Goal: Task Accomplishment & Management: Manage account settings

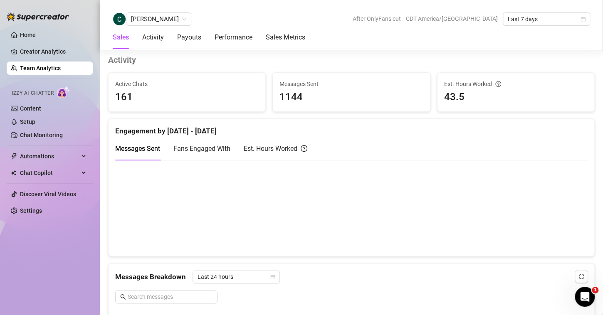
scroll to position [329, 0]
click at [39, 65] on link "Team Analytics" at bounding box center [40, 68] width 41 height 7
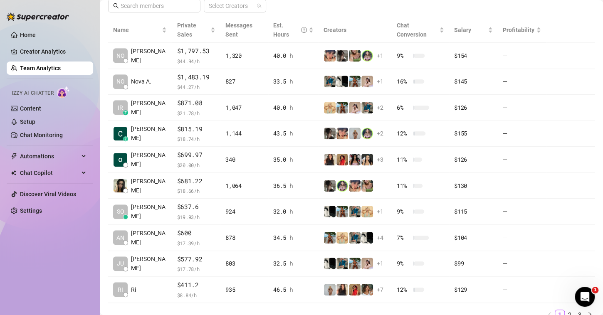
scroll to position [182, 0]
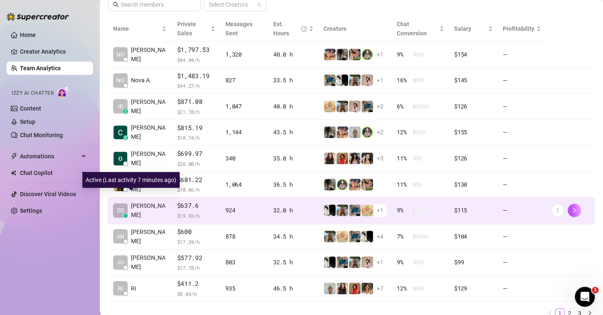
click at [137, 201] on span "[PERSON_NAME]" at bounding box center [149, 210] width 36 height 18
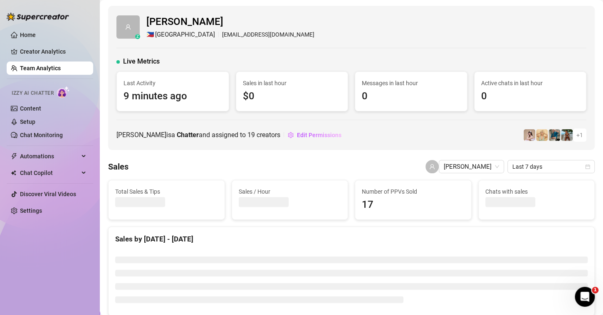
click at [563, 30] on div "z [PERSON_NAME] 🇵🇭 [GEOGRAPHIC_DATA] [EMAIL_ADDRESS][DOMAIN_NAME]" at bounding box center [351, 26] width 470 height 25
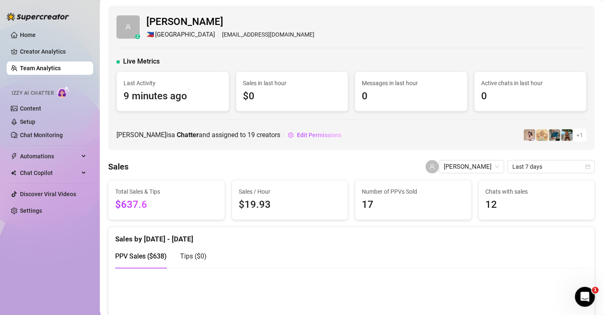
click at [50, 66] on link "Team Analytics" at bounding box center [40, 68] width 41 height 7
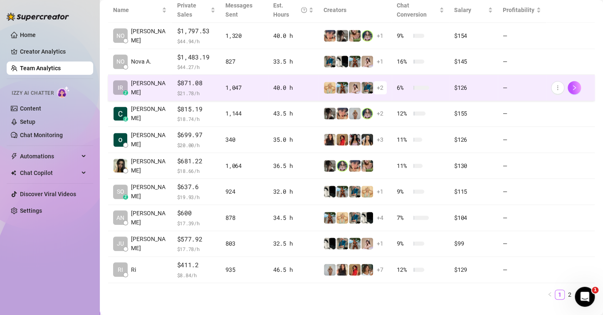
scroll to position [206, 0]
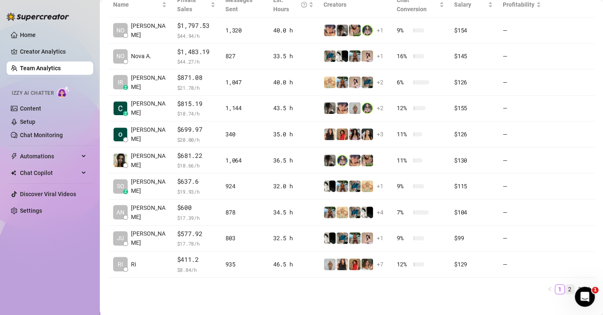
click at [565, 285] on link "2" at bounding box center [569, 289] width 9 height 9
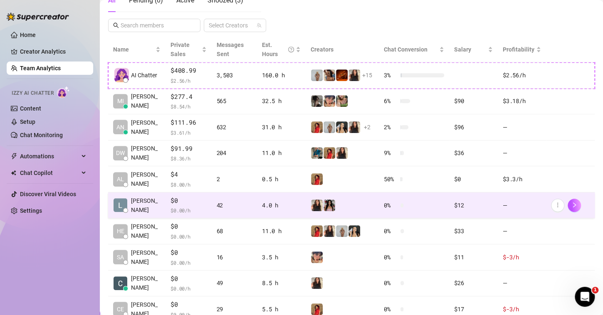
scroll to position [160, 0]
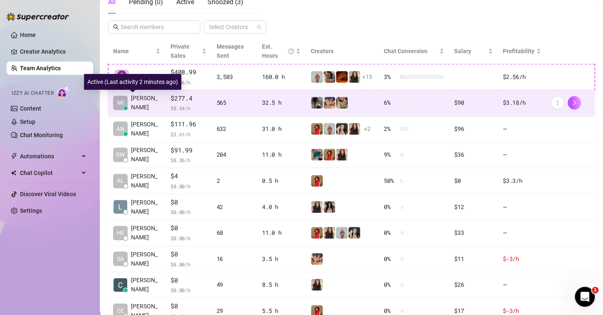
click at [145, 101] on span "[PERSON_NAME]" at bounding box center [146, 102] width 30 height 18
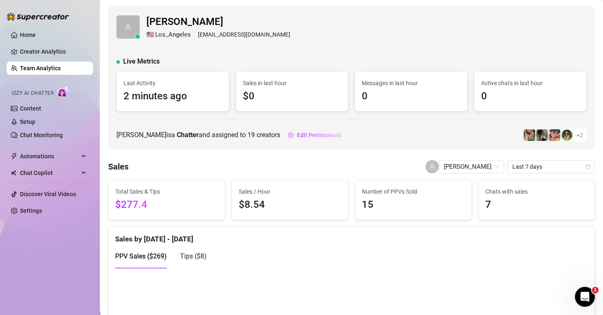
click at [61, 67] on link "Team Analytics" at bounding box center [40, 68] width 41 height 7
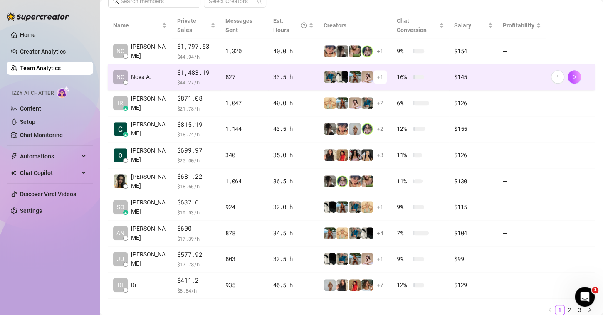
scroll to position [186, 0]
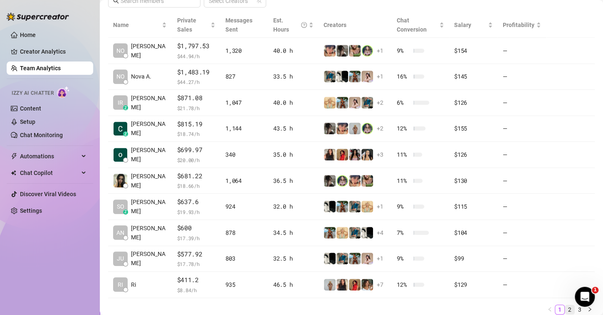
click at [565, 305] on link "2" at bounding box center [569, 309] width 9 height 9
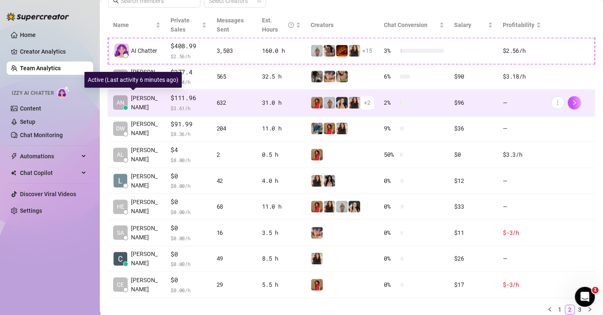
click at [149, 103] on span "[PERSON_NAME]" at bounding box center [146, 102] width 30 height 18
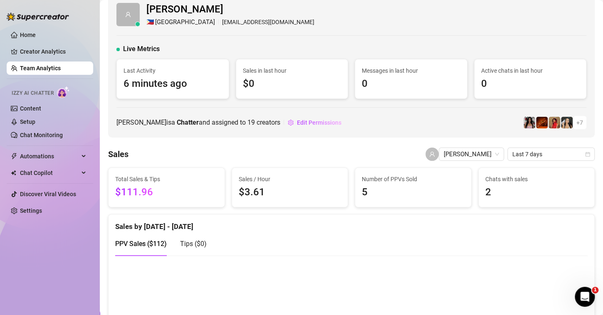
scroll to position [10, 0]
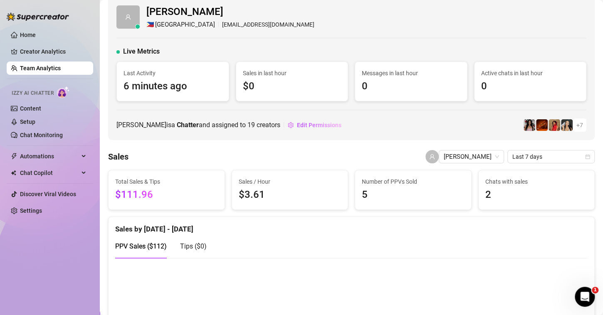
click at [36, 70] on link "Team Analytics" at bounding box center [40, 68] width 41 height 7
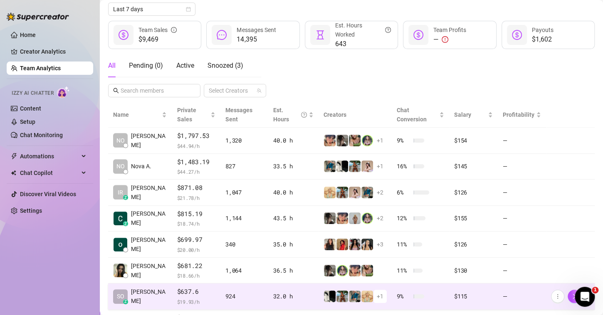
scroll to position [96, 0]
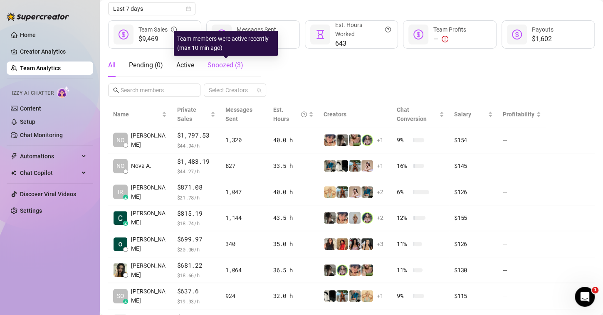
click at [218, 68] on span "Snoozed ( 3 )" at bounding box center [225, 65] width 36 height 8
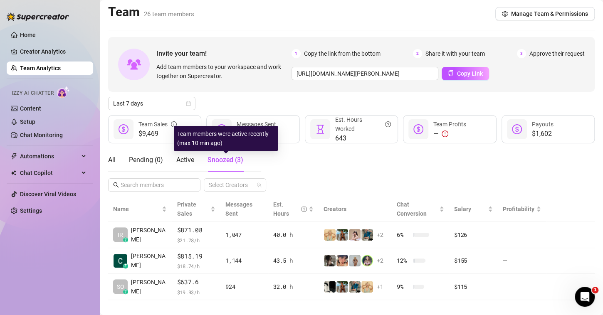
click at [228, 161] on span "Snoozed ( 3 )" at bounding box center [225, 160] width 36 height 8
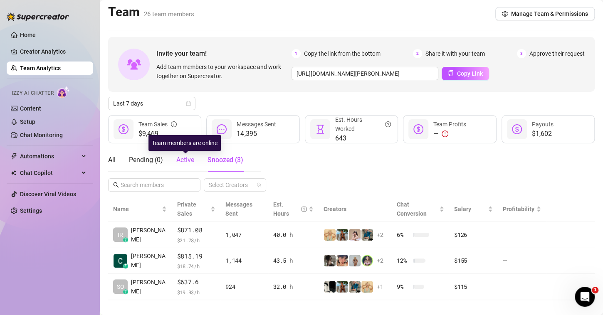
click at [184, 158] on span "Active" at bounding box center [185, 160] width 18 height 8
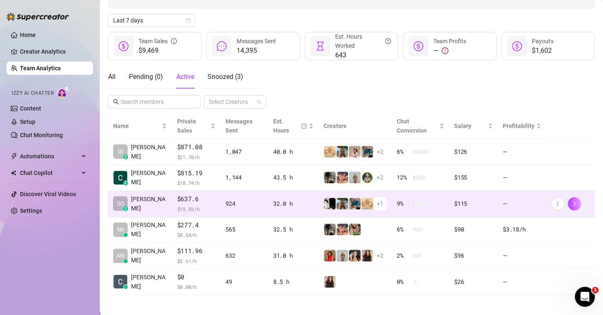
scroll to position [85, 0]
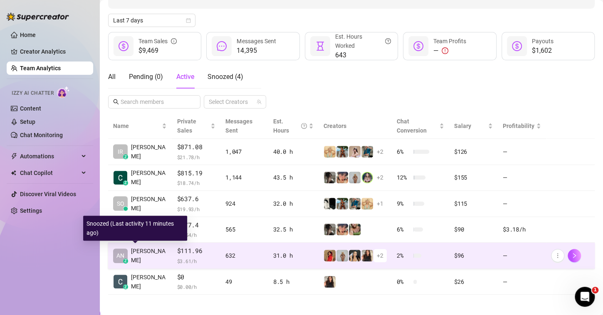
click at [138, 253] on span "[PERSON_NAME]" at bounding box center [149, 255] width 36 height 18
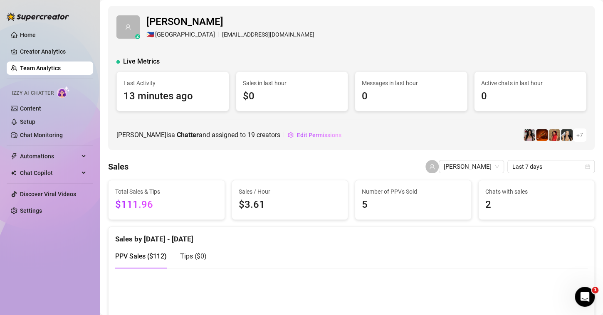
click at [61, 69] on link "Team Analytics" at bounding box center [40, 68] width 41 height 7
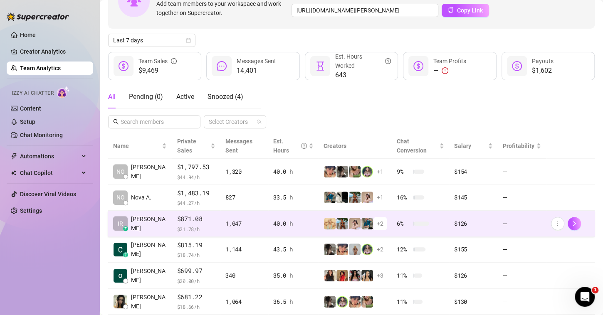
scroll to position [73, 0]
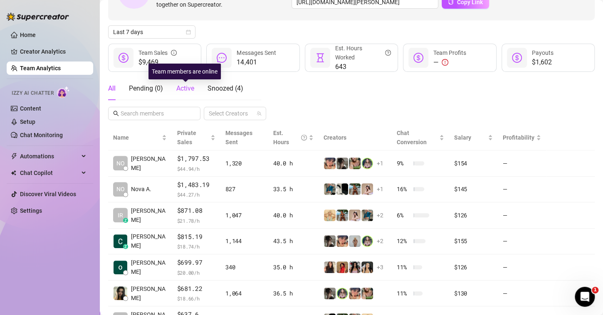
click at [181, 92] on span "Active" at bounding box center [185, 88] width 18 height 8
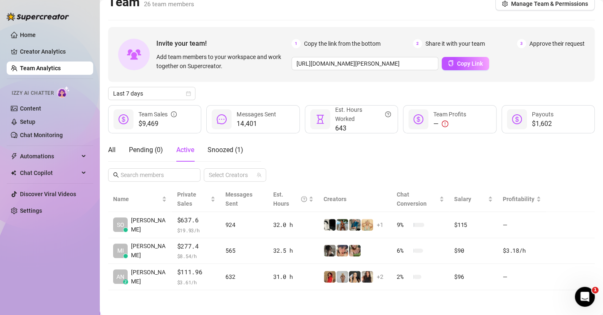
scroll to position [10, 0]
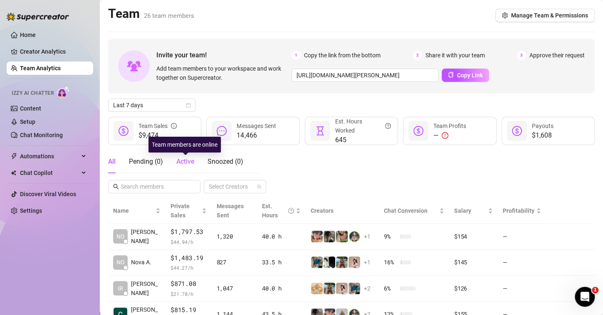
click at [183, 161] on span "Active" at bounding box center [185, 161] width 18 height 8
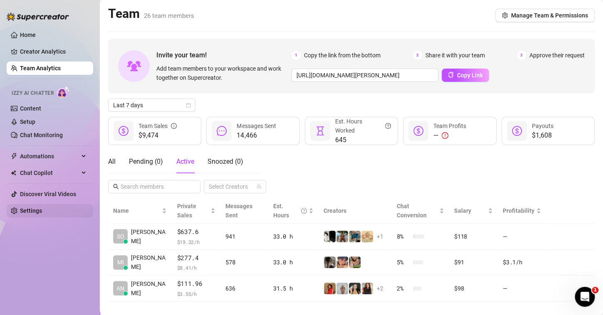
click at [39, 209] on link "Settings" at bounding box center [31, 210] width 22 height 7
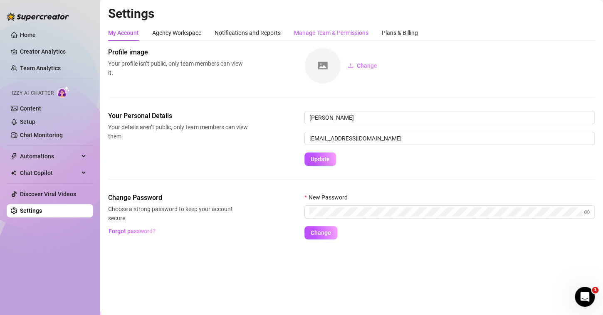
click at [320, 30] on div "Manage Team & Permissions" at bounding box center [331, 32] width 74 height 9
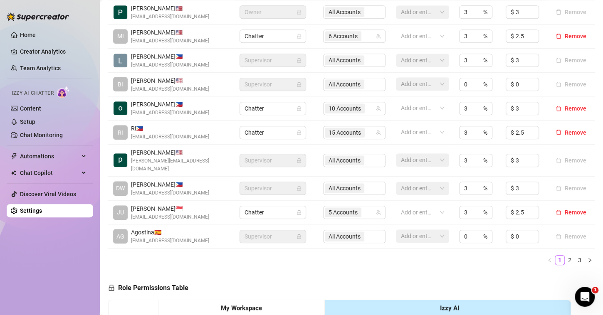
scroll to position [211, 0]
click at [565, 261] on link "2" at bounding box center [569, 260] width 9 height 9
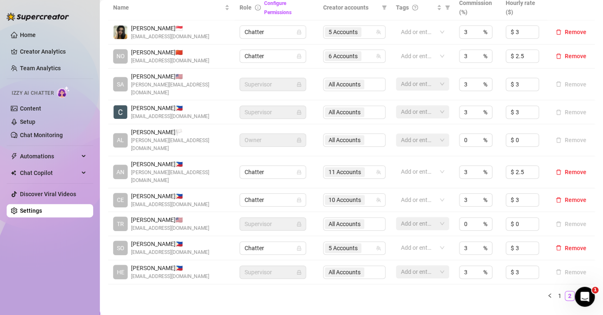
scroll to position [192, 0]
click at [575, 290] on link "3" at bounding box center [579, 294] width 9 height 9
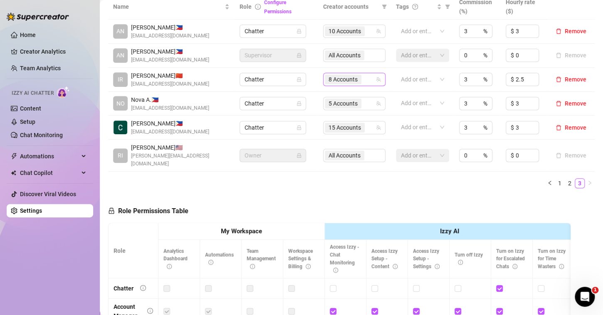
click at [345, 81] on span "8 Accounts" at bounding box center [342, 79] width 29 height 9
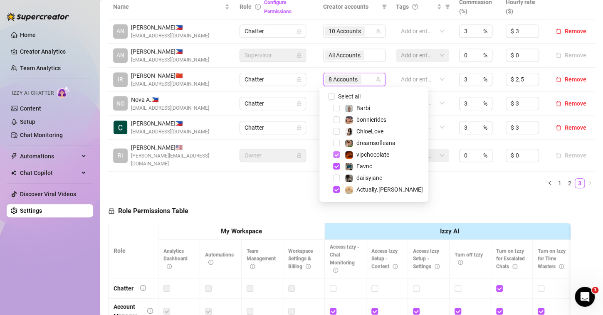
click at [333, 155] on span "Select tree node" at bounding box center [336, 154] width 7 height 7
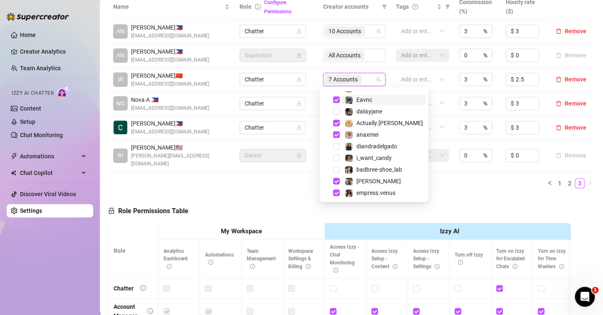
scroll to position [86, 0]
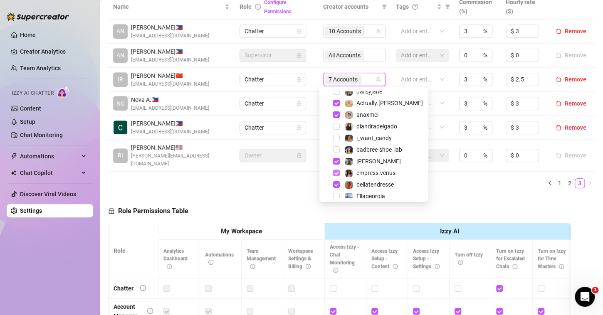
click at [334, 172] on span "Select tree node" at bounding box center [336, 173] width 7 height 7
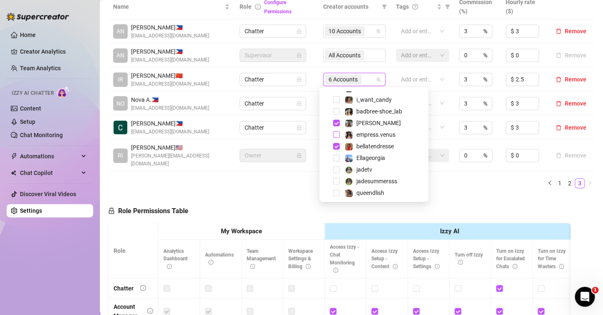
scroll to position [126, 0]
click at [334, 143] on span "Select tree node" at bounding box center [336, 144] width 7 height 7
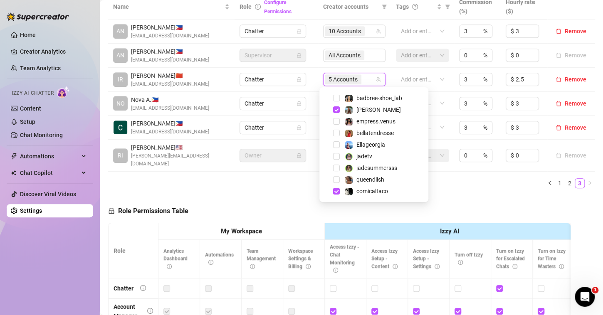
click at [489, 195] on div "Role Permissions Table Role My Workspace Izzy AI OnlyFans Side Menu OnlyFans Ch…" at bounding box center [339, 313] width 462 height 236
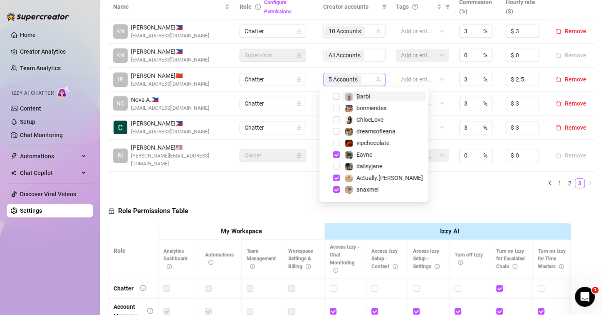
click at [356, 81] on span "5 Accounts" at bounding box center [343, 79] width 37 height 10
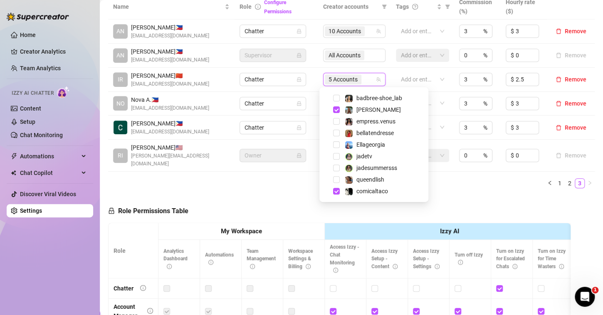
click at [271, 182] on div "Name Role Configure Permissions Creator accounts Tags Commission (%) Hourly rat…" at bounding box center [351, 94] width 486 height 201
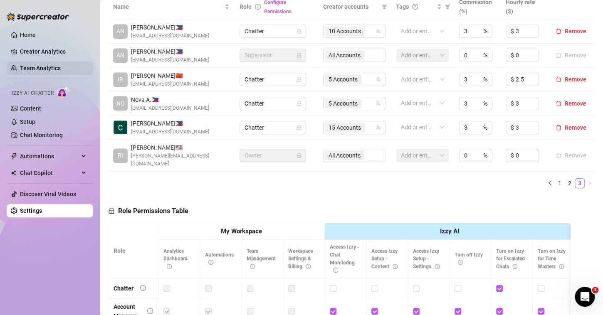
click at [39, 65] on link "Team Analytics" at bounding box center [40, 68] width 41 height 7
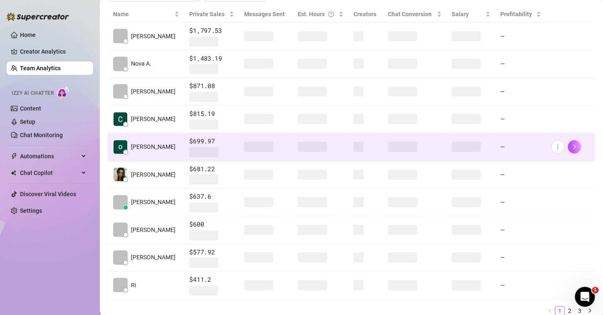
click at [48, 66] on link "Team Analytics" at bounding box center [40, 68] width 41 height 7
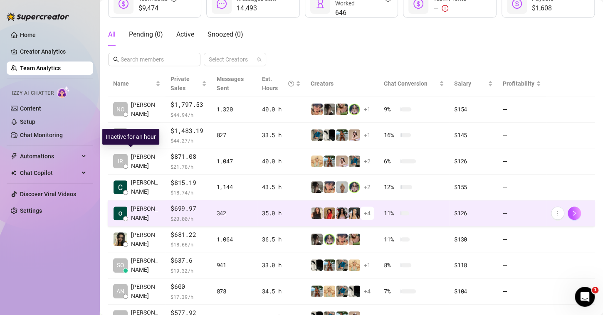
scroll to position [125, 0]
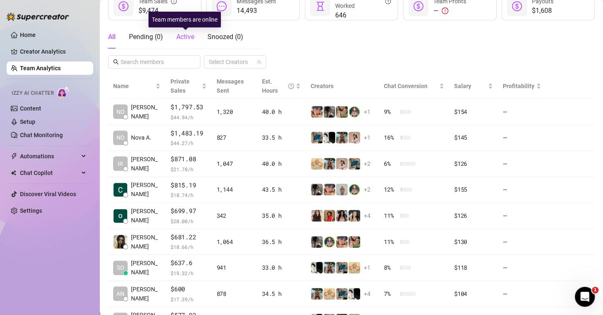
click at [179, 37] on span "Active" at bounding box center [185, 37] width 18 height 8
